Goal: Task Accomplishment & Management: Use online tool/utility

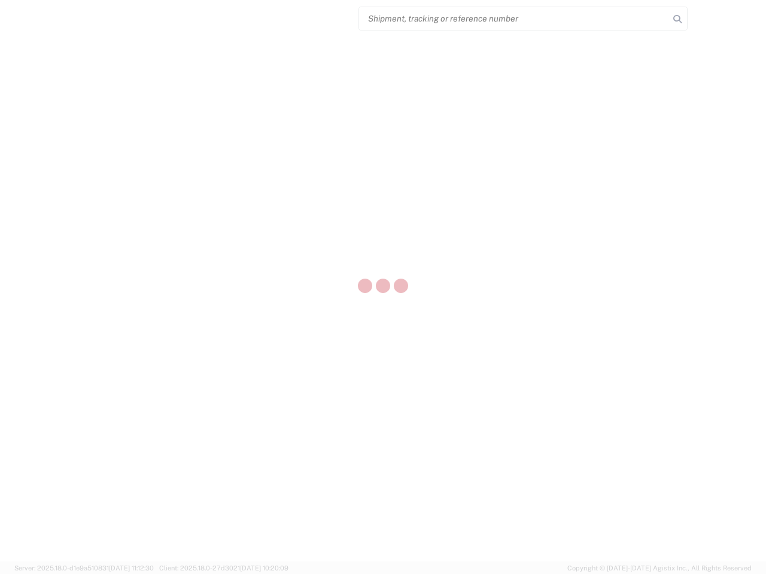
select select "US"
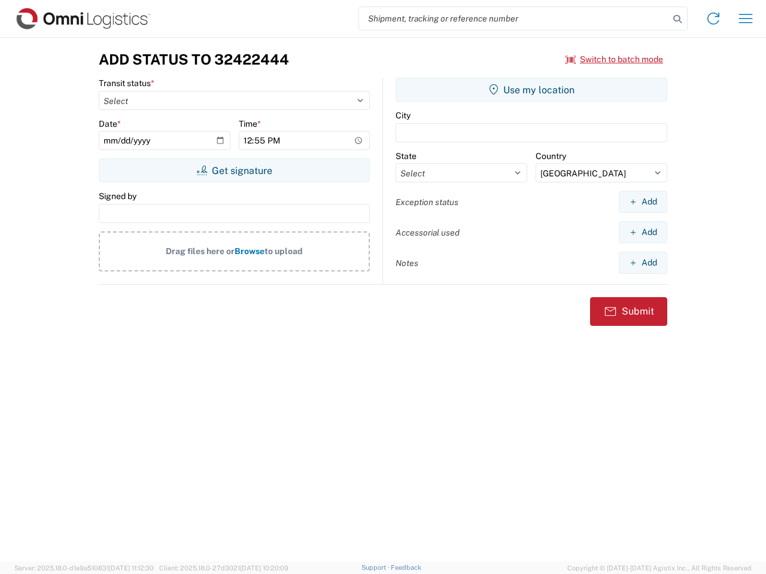
click at [514, 19] on input "search" at bounding box center [514, 18] width 310 height 23
click at [677, 19] on icon at bounding box center [677, 19] width 17 height 17
click at [713, 19] on icon at bounding box center [713, 18] width 19 height 19
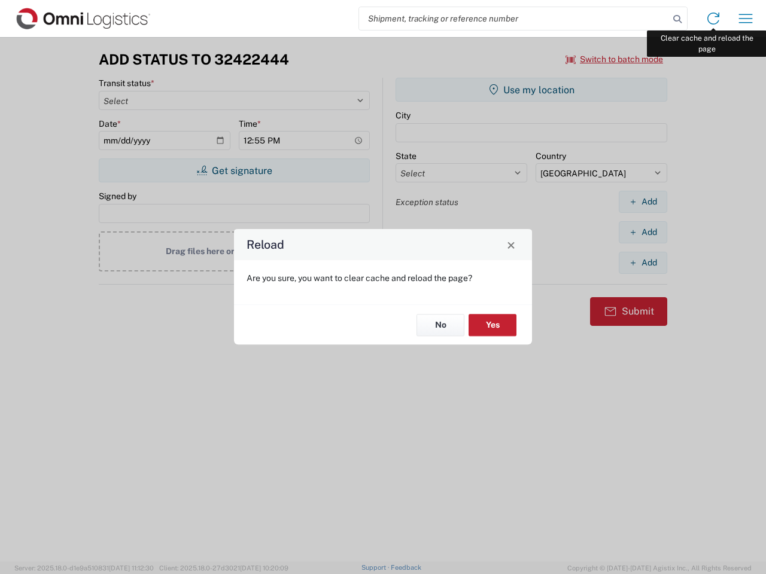
click at [746, 19] on div "Reload Are you sure, you want to clear cache and reload the page? No Yes" at bounding box center [383, 287] width 766 height 574
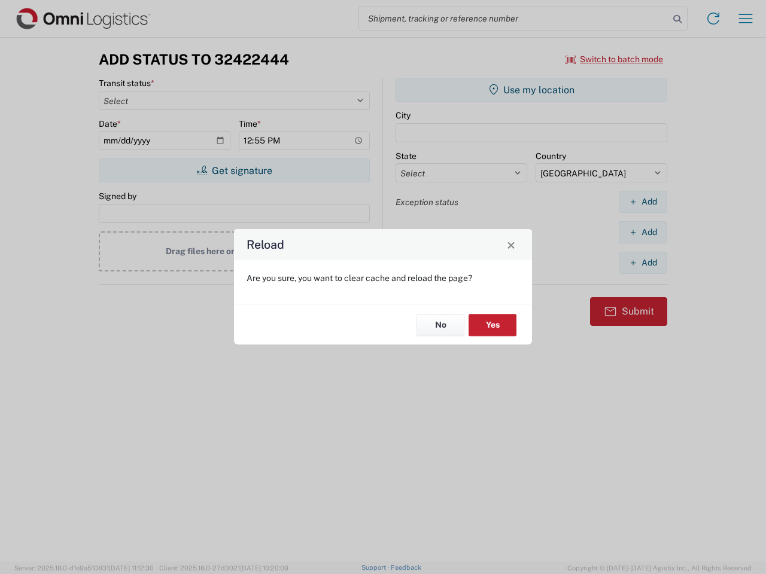
click at [615, 59] on div "Reload Are you sure, you want to clear cache and reload the page? No Yes" at bounding box center [383, 287] width 766 height 574
click at [234, 171] on div "Reload Are you sure, you want to clear cache and reload the page? No Yes" at bounding box center [383, 287] width 766 height 574
click at [531, 90] on div "Reload Are you sure, you want to clear cache and reload the page? No Yes" at bounding box center [383, 287] width 766 height 574
click at [643, 202] on div "Reload Are you sure, you want to clear cache and reload the page? No Yes" at bounding box center [383, 287] width 766 height 574
click at [643, 232] on div "Reload Are you sure, you want to clear cache and reload the page? No Yes" at bounding box center [383, 287] width 766 height 574
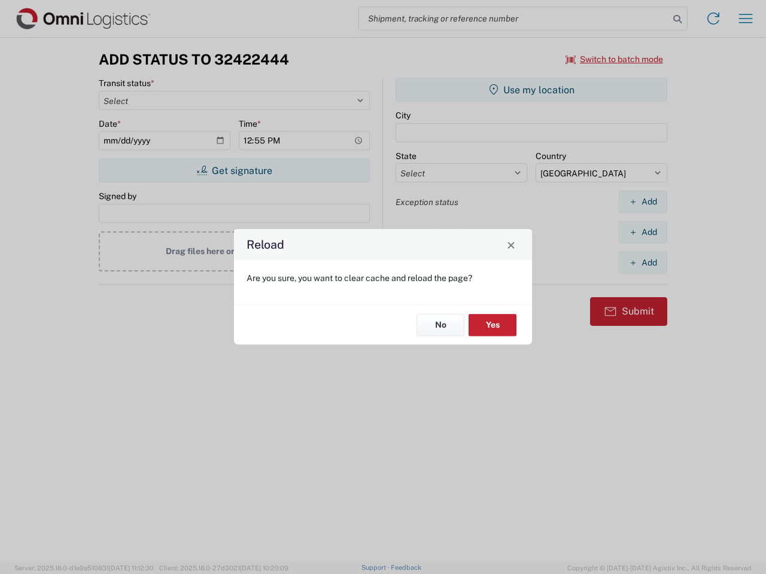
click at [643, 263] on div "Reload Are you sure, you want to clear cache and reload the page? No Yes" at bounding box center [383, 287] width 766 height 574
